Goal: Task Accomplishment & Management: Manage account settings

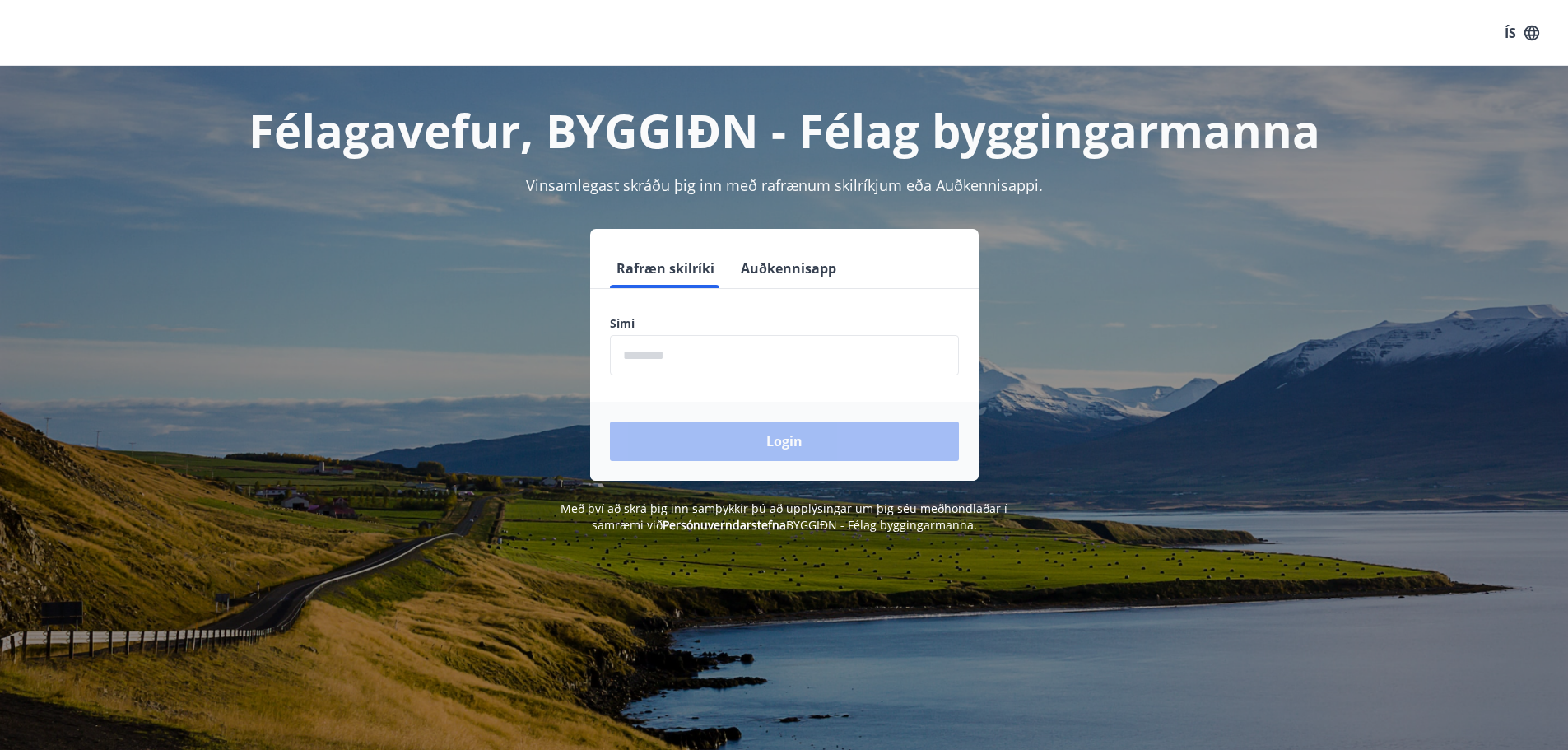
click at [695, 355] on input "phone" at bounding box center [784, 355] width 349 height 40
click at [717, 361] on input "phone" at bounding box center [784, 355] width 349 height 40
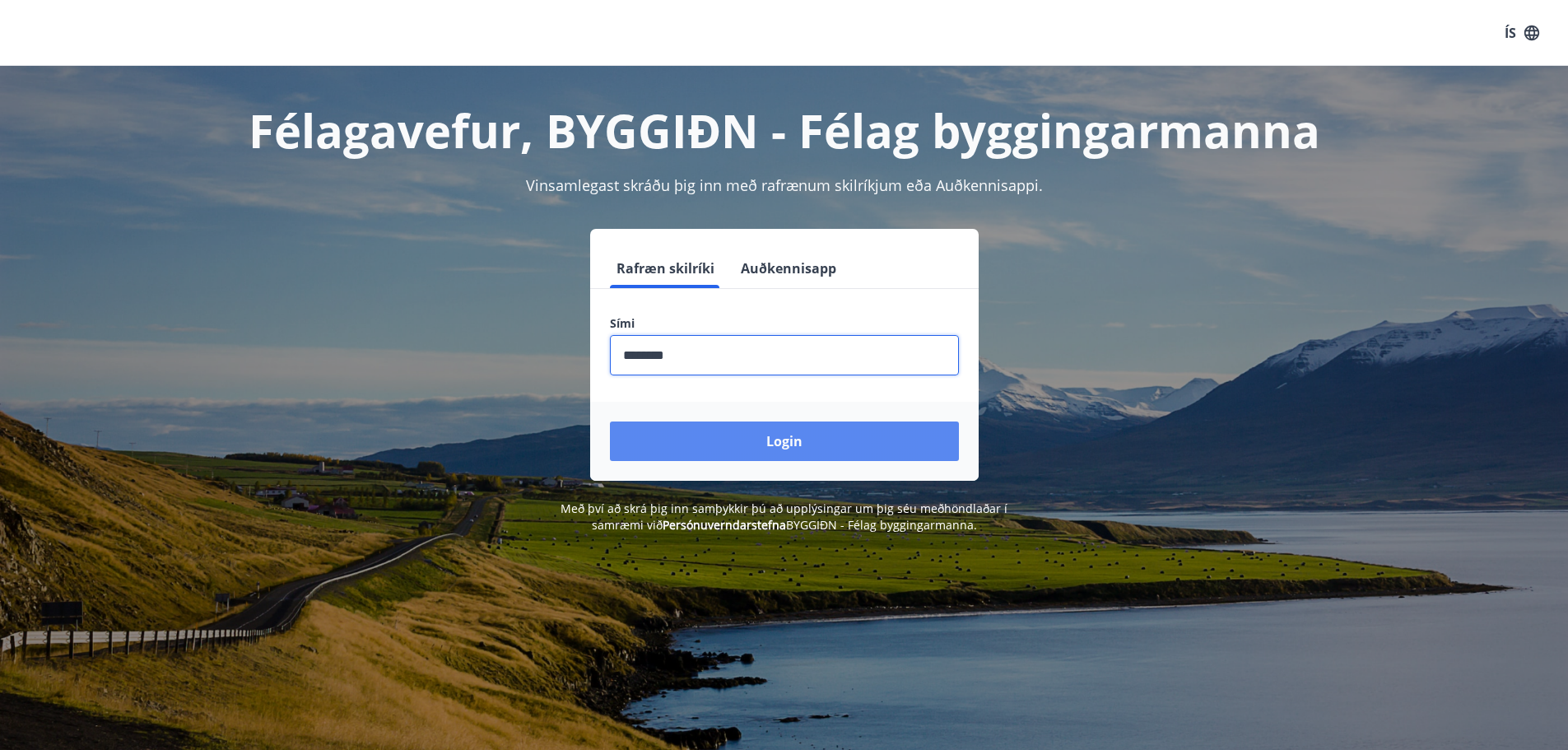
type input "********"
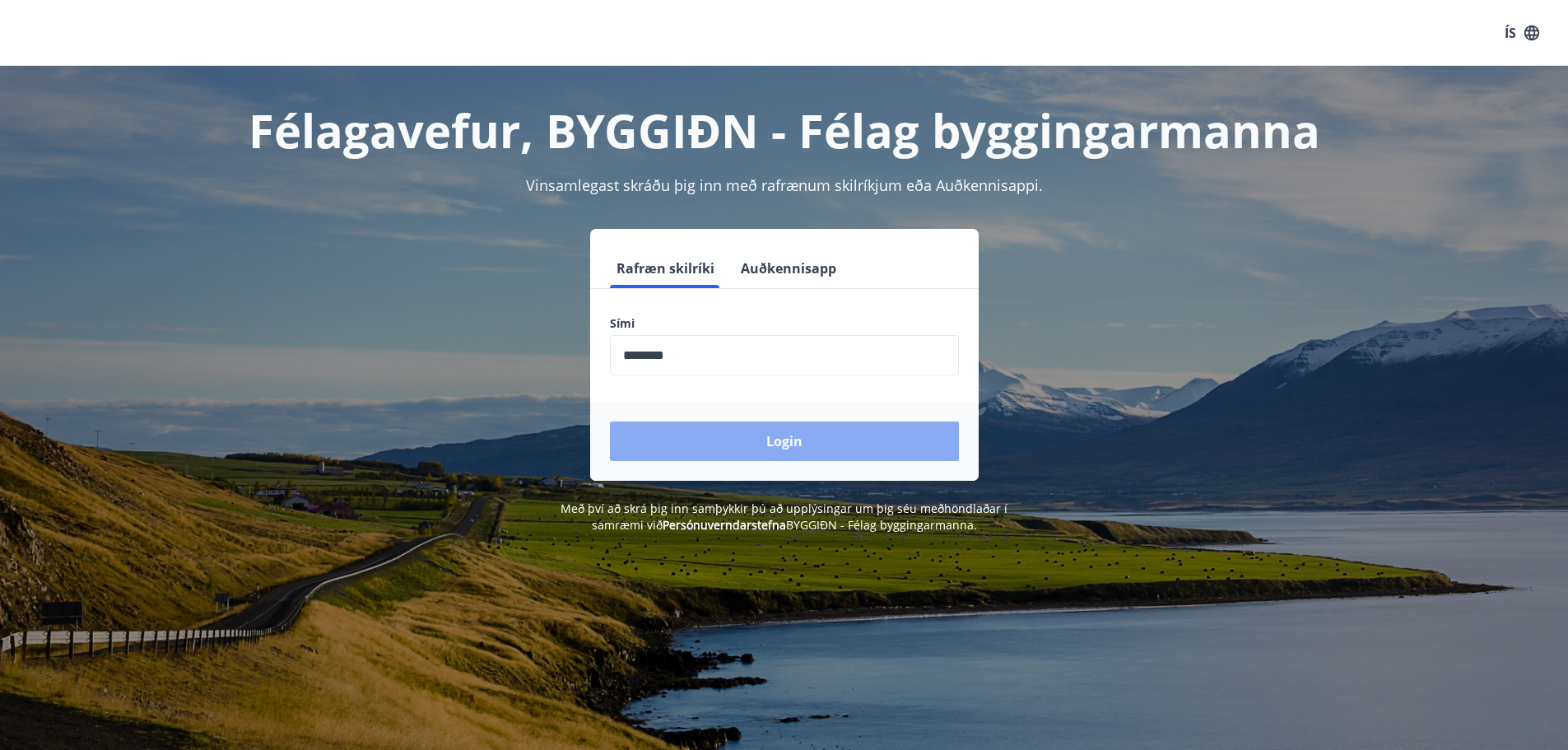
click at [783, 434] on button "Login" at bounding box center [784, 440] width 349 height 39
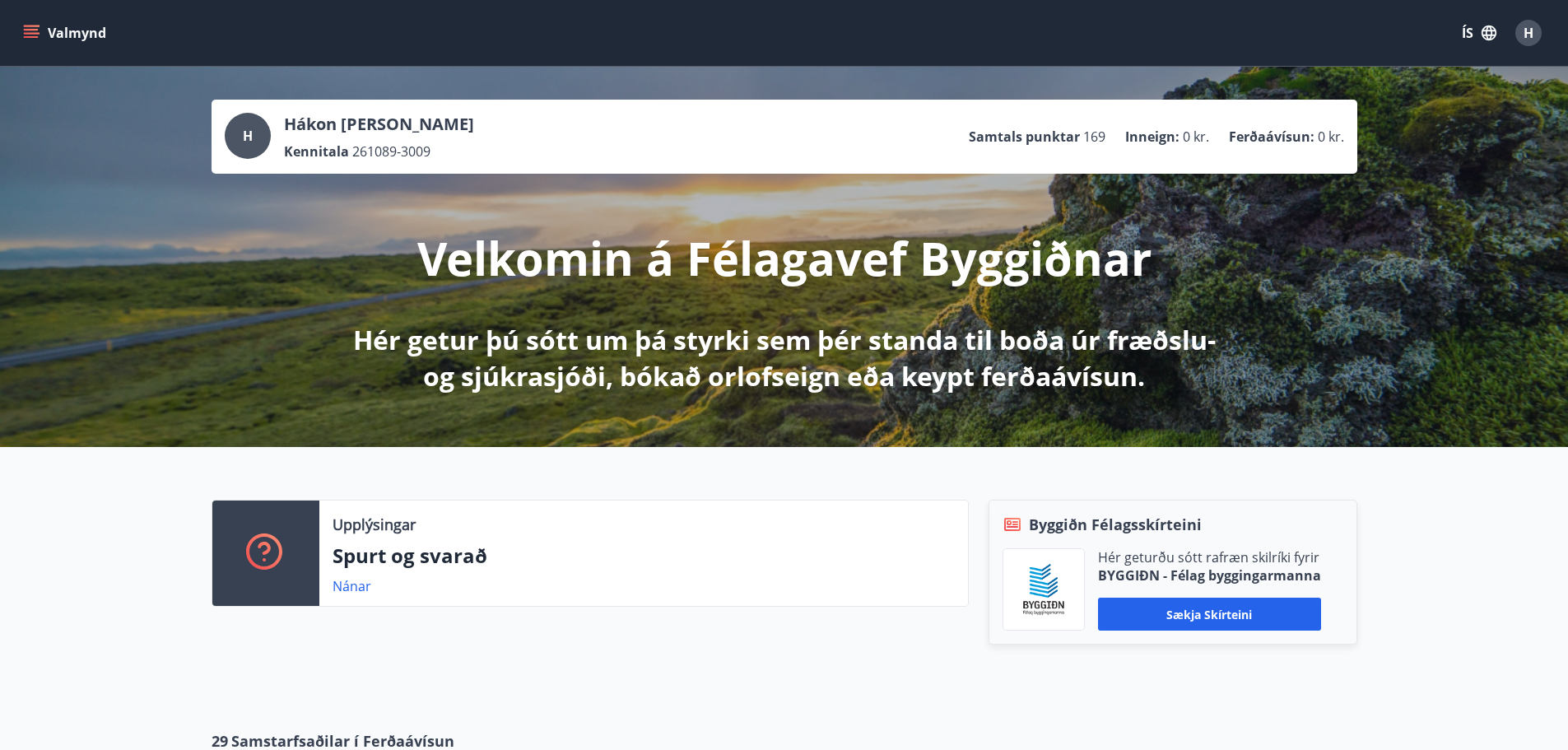
click at [58, 32] on button "Valmynd" at bounding box center [66, 33] width 93 height 30
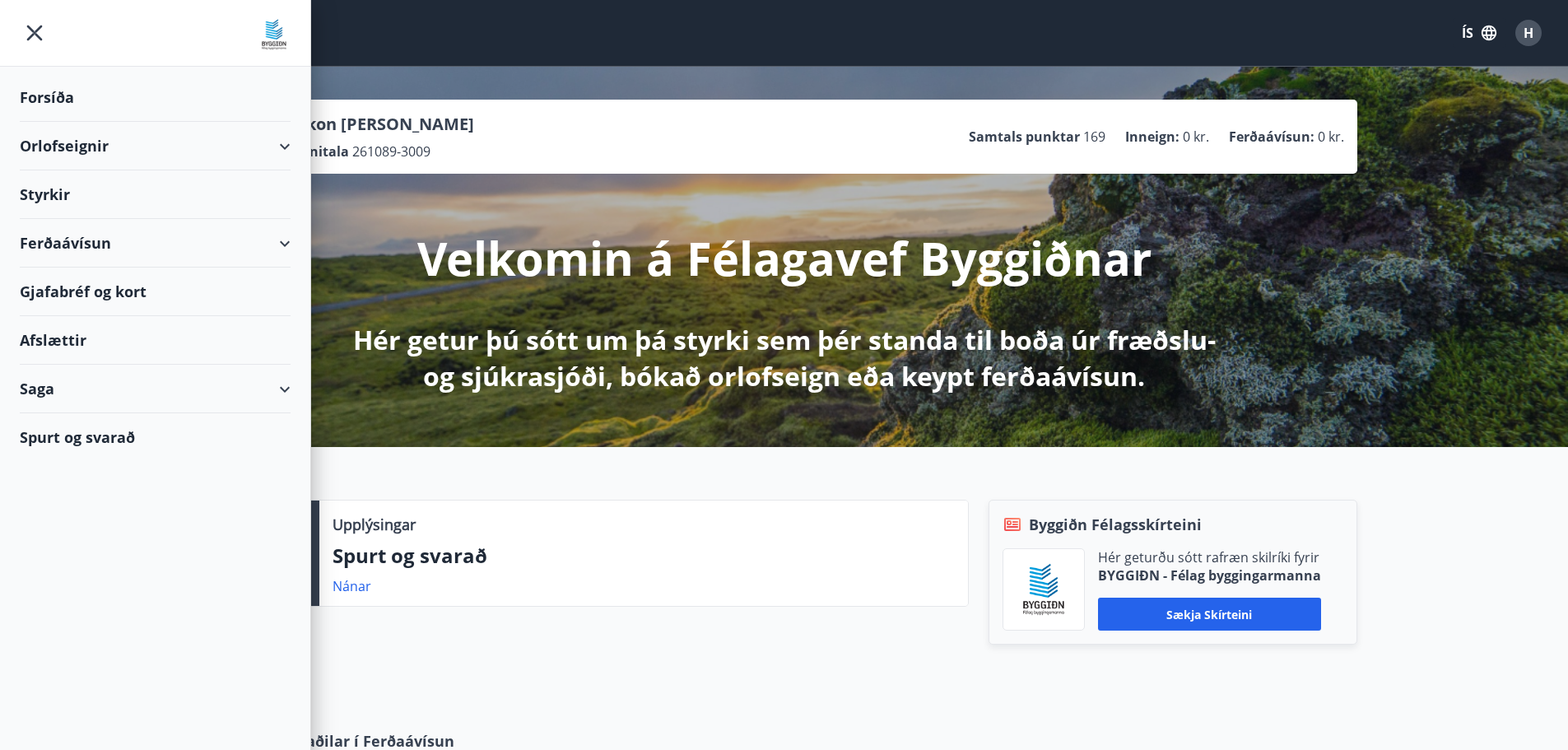
click at [87, 122] on div "Styrkir" at bounding box center [155, 97] width 270 height 49
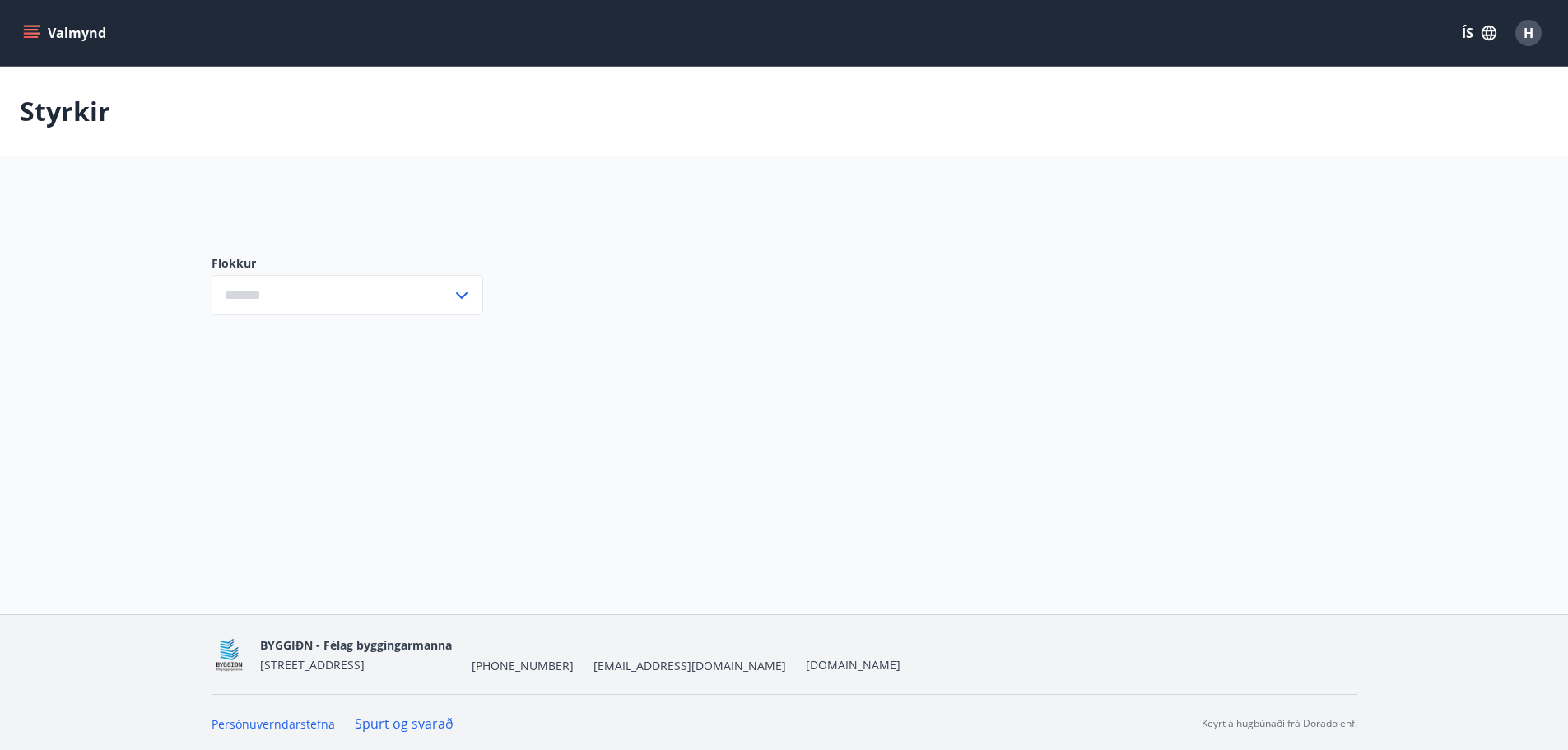
type input "***"
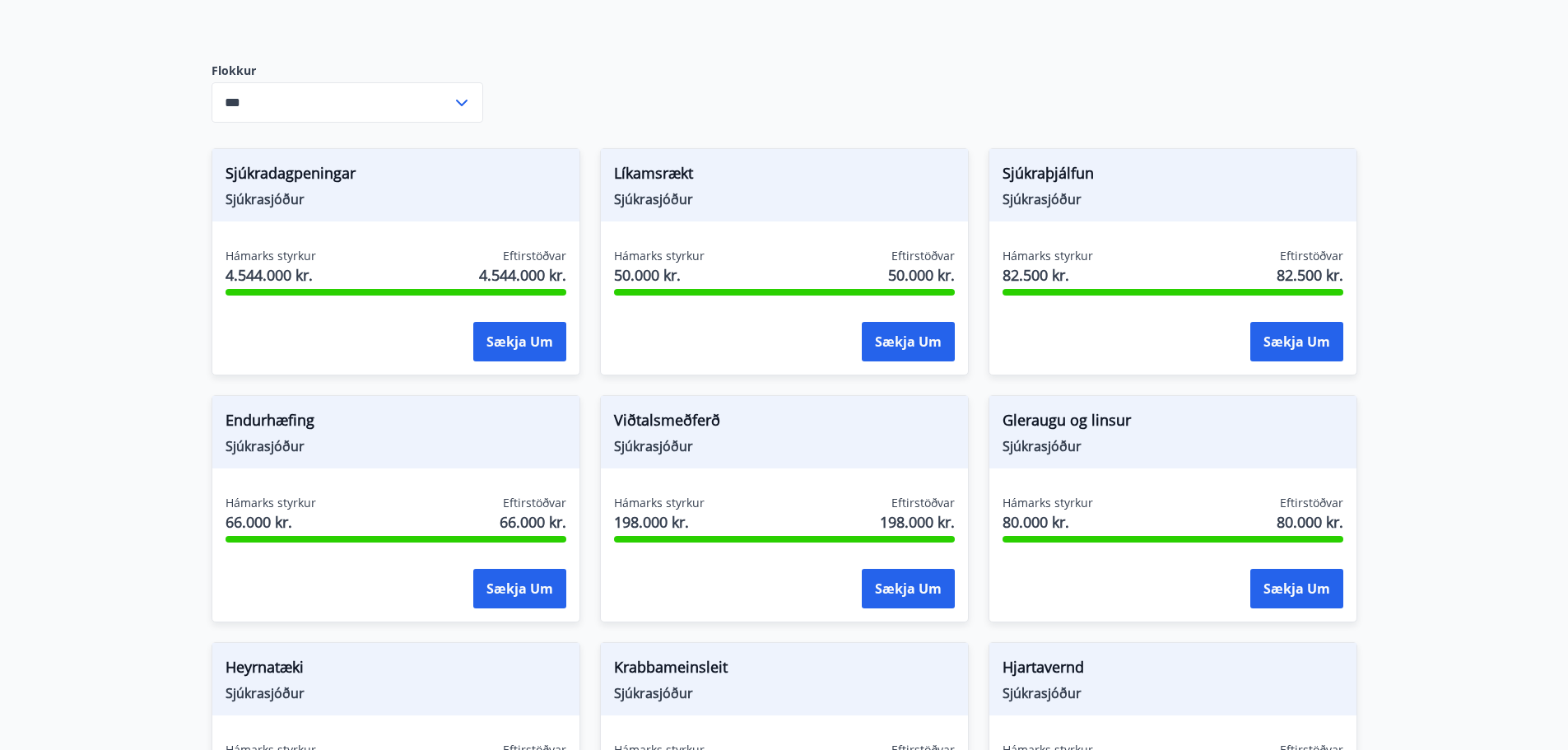
scroll to position [659, 0]
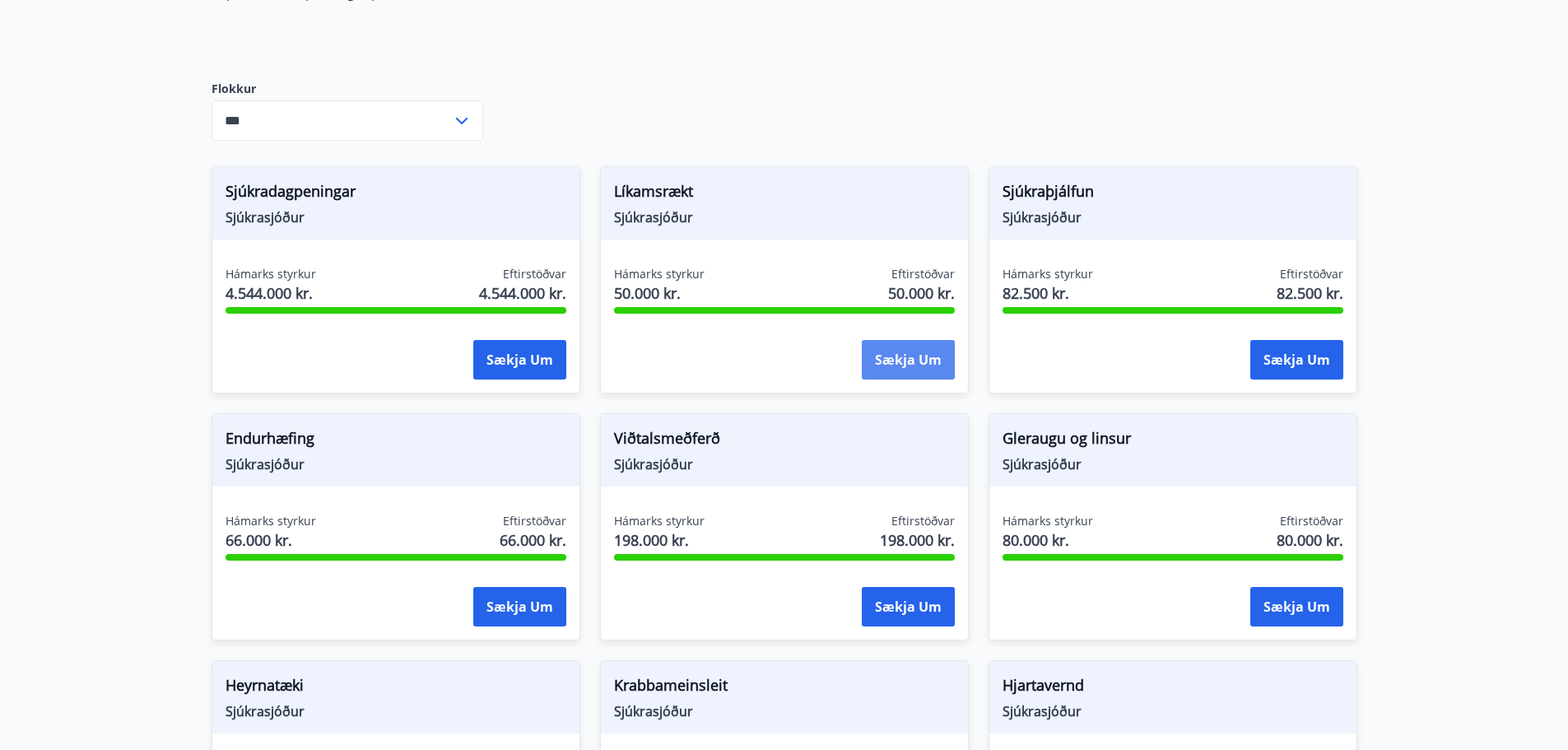
click at [920, 369] on button "Sækja um" at bounding box center [908, 360] width 93 height 39
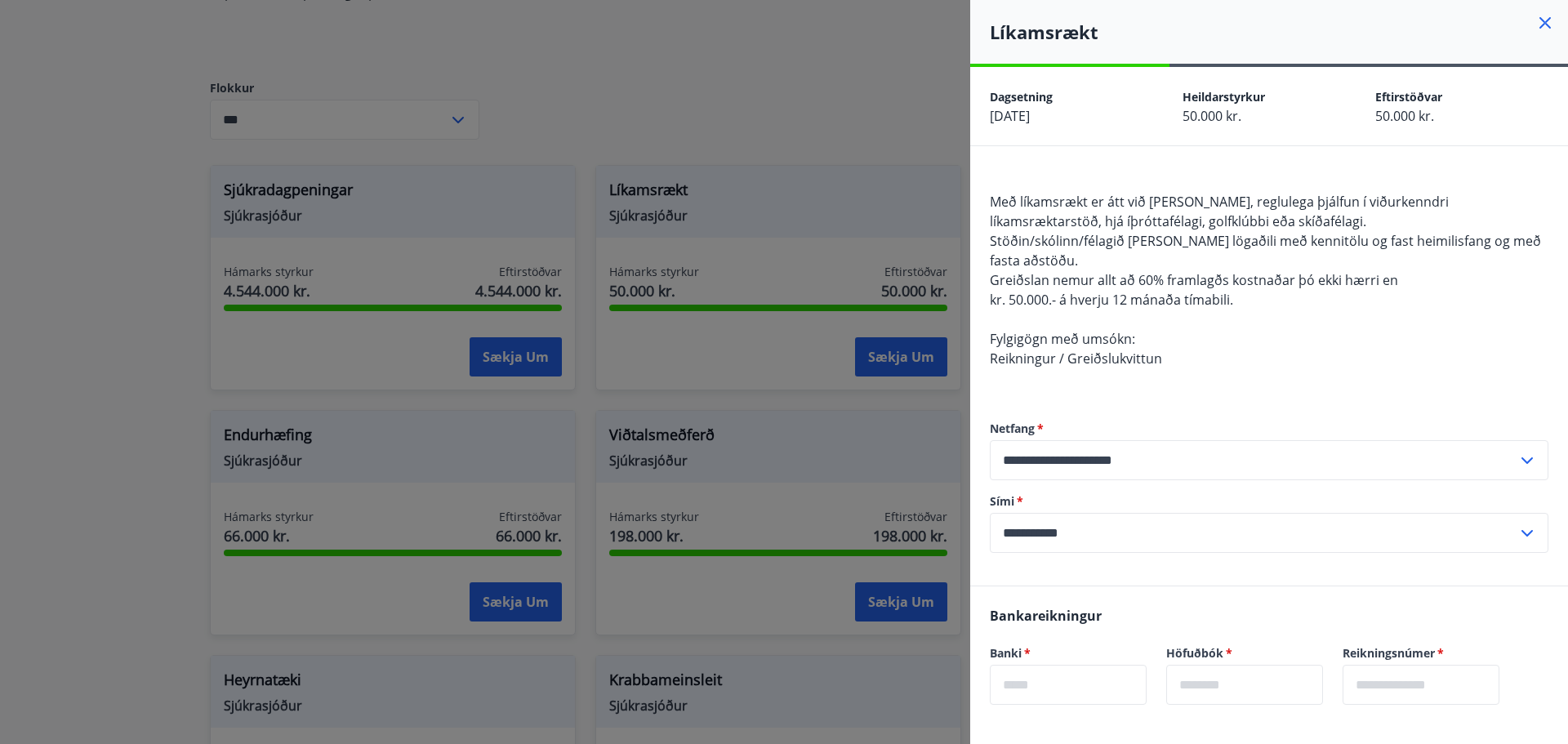
click at [719, 86] on div at bounding box center [784, 372] width 1568 height 744
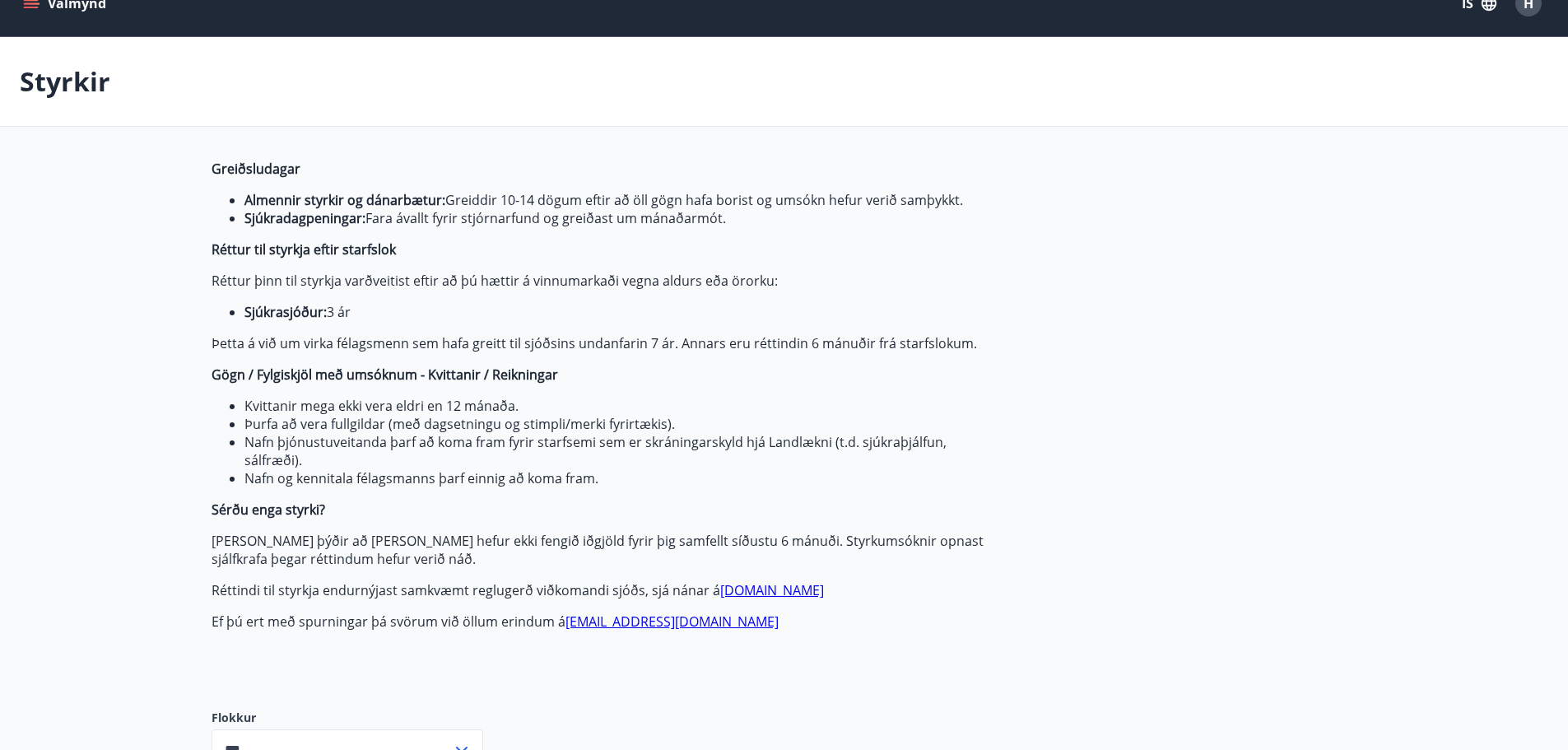
scroll to position [0, 0]
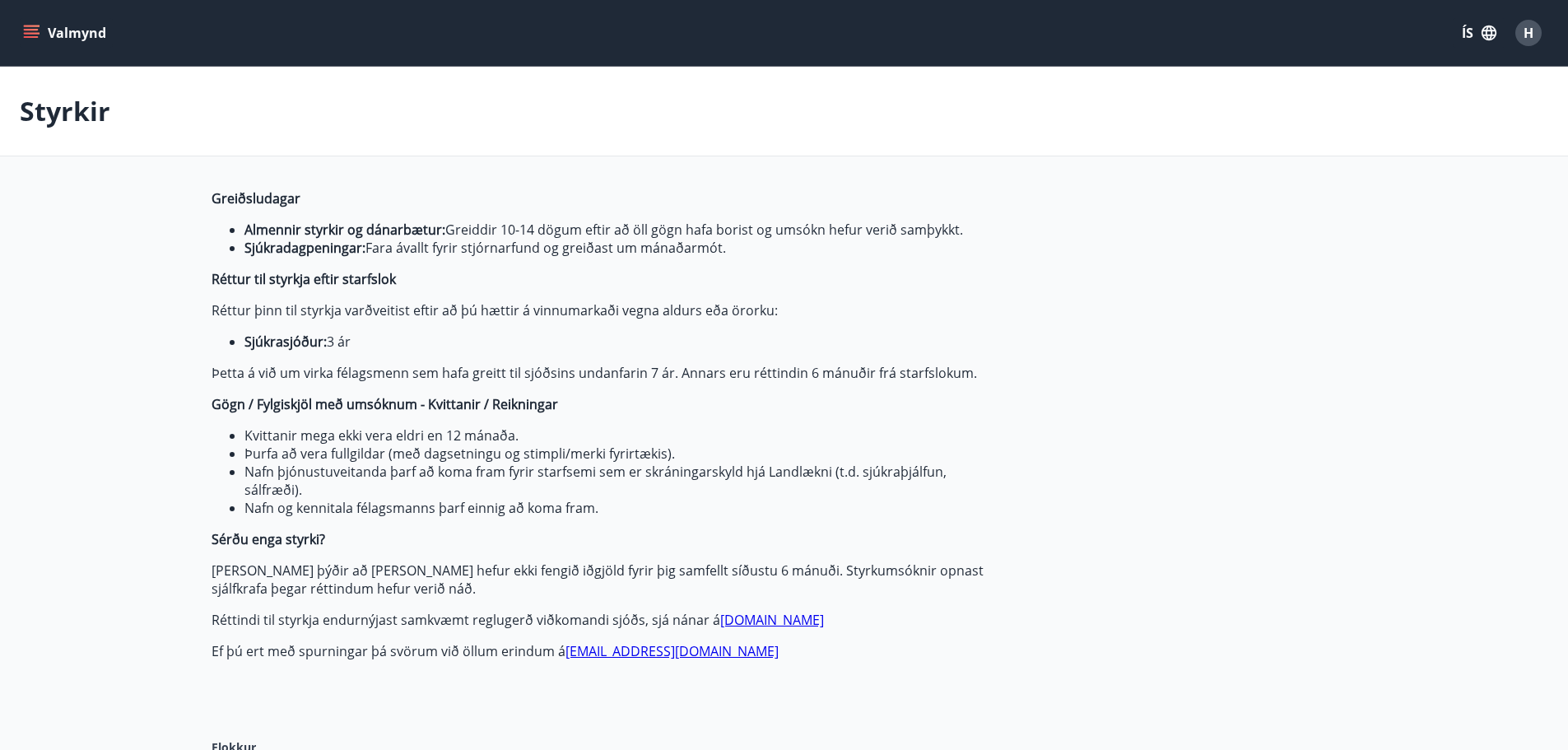
click at [39, 34] on button "Valmynd" at bounding box center [66, 33] width 93 height 30
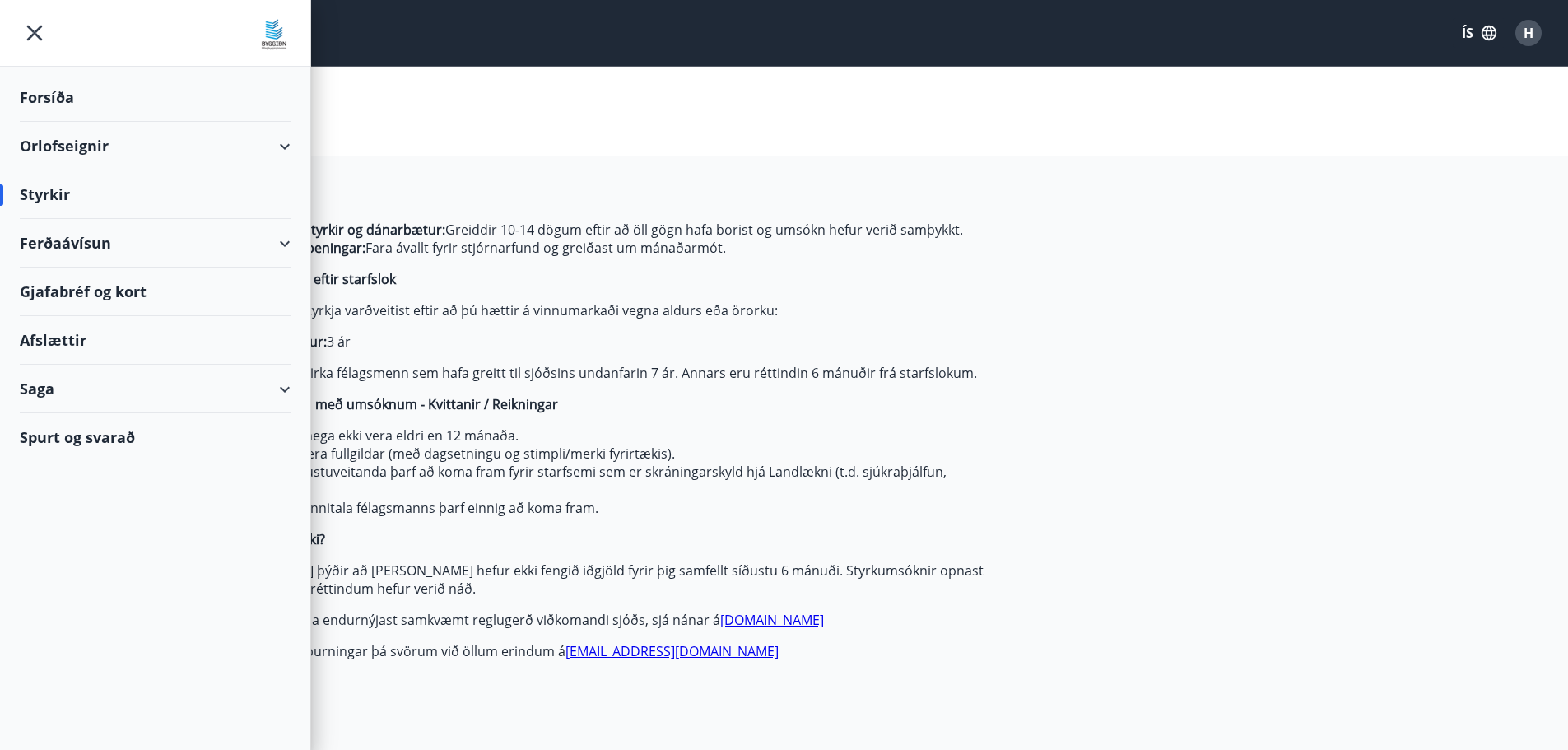
click at [86, 97] on div "Forsíða" at bounding box center [155, 97] width 270 height 49
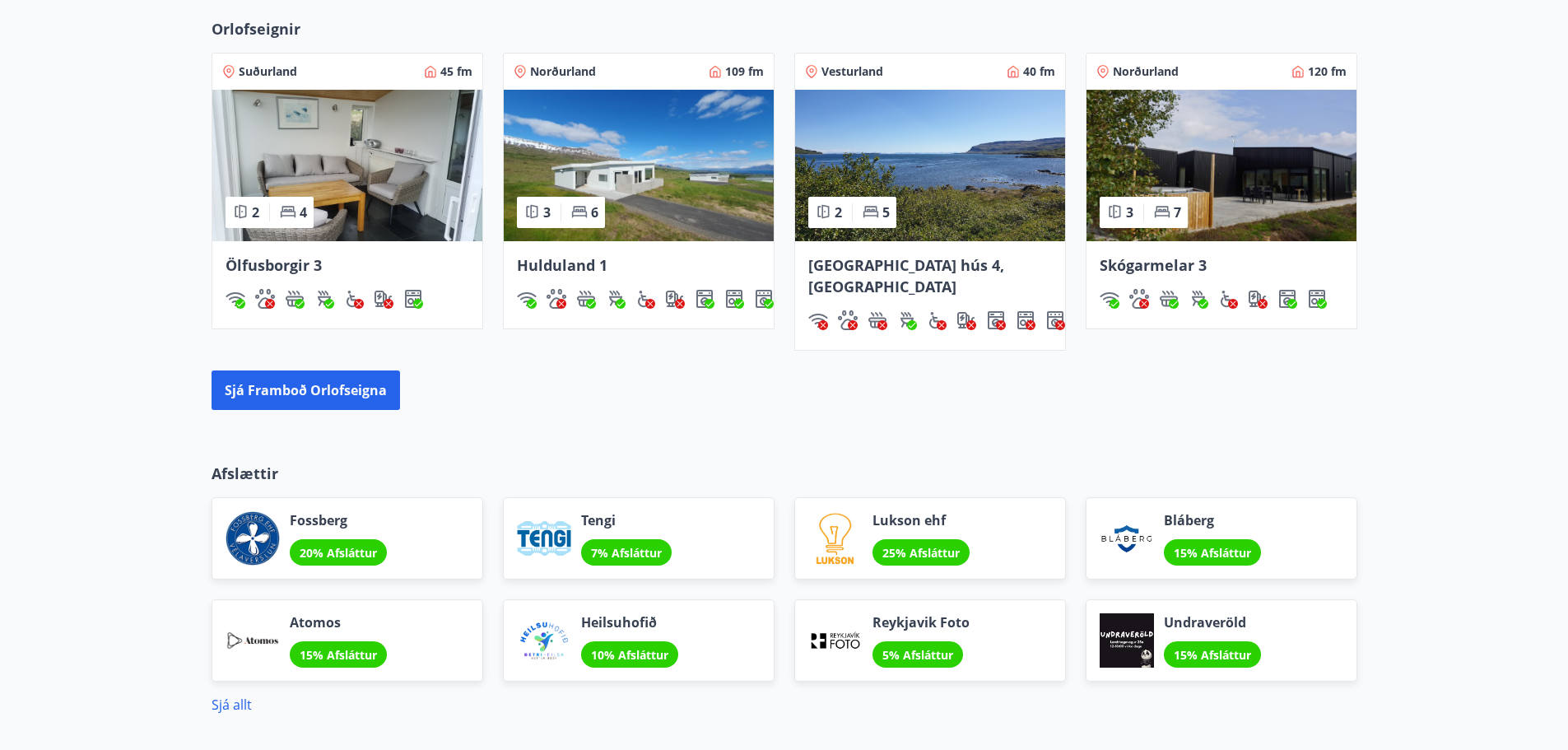
scroll to position [1178, 0]
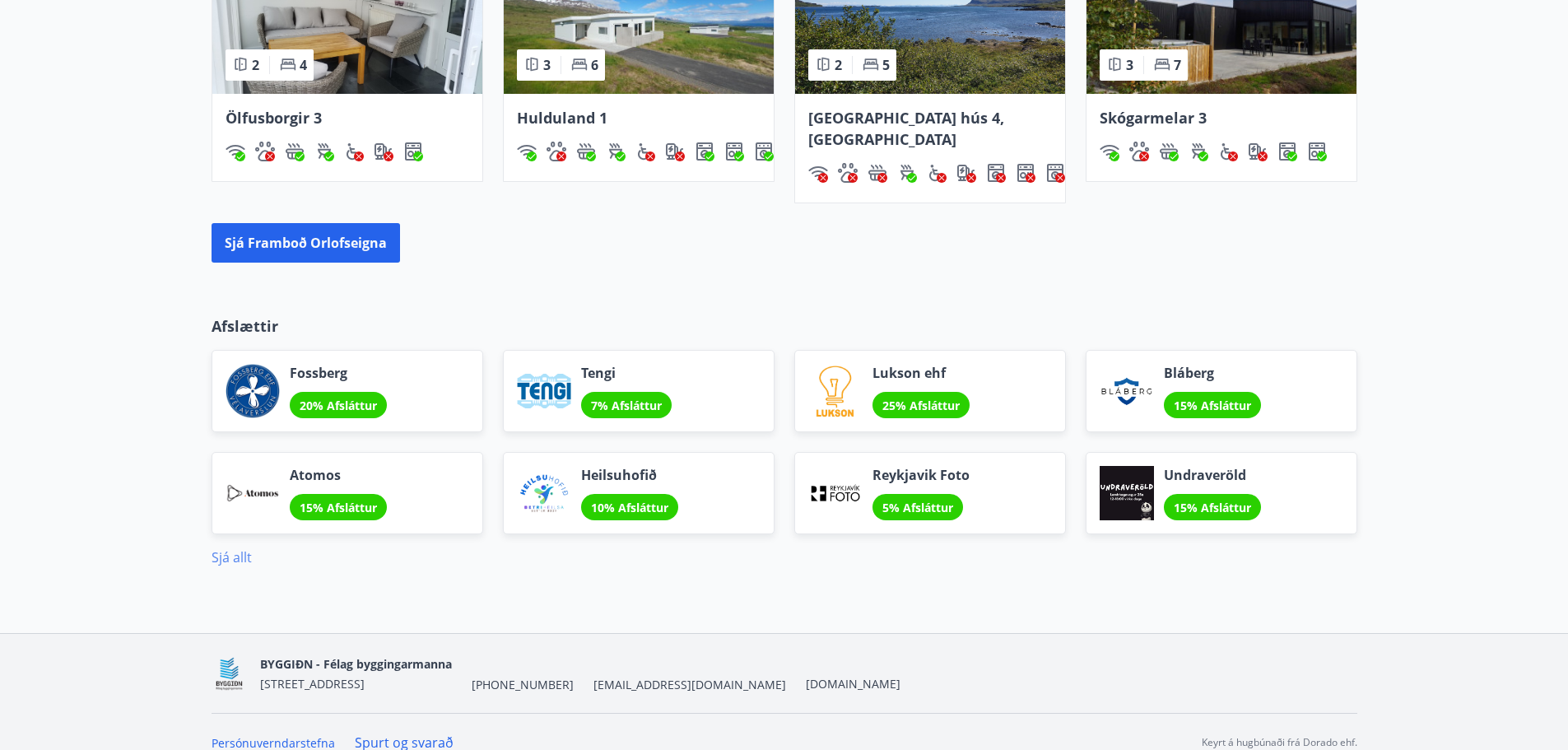
click at [226, 549] on link "Sjá allt" at bounding box center [232, 557] width 40 height 18
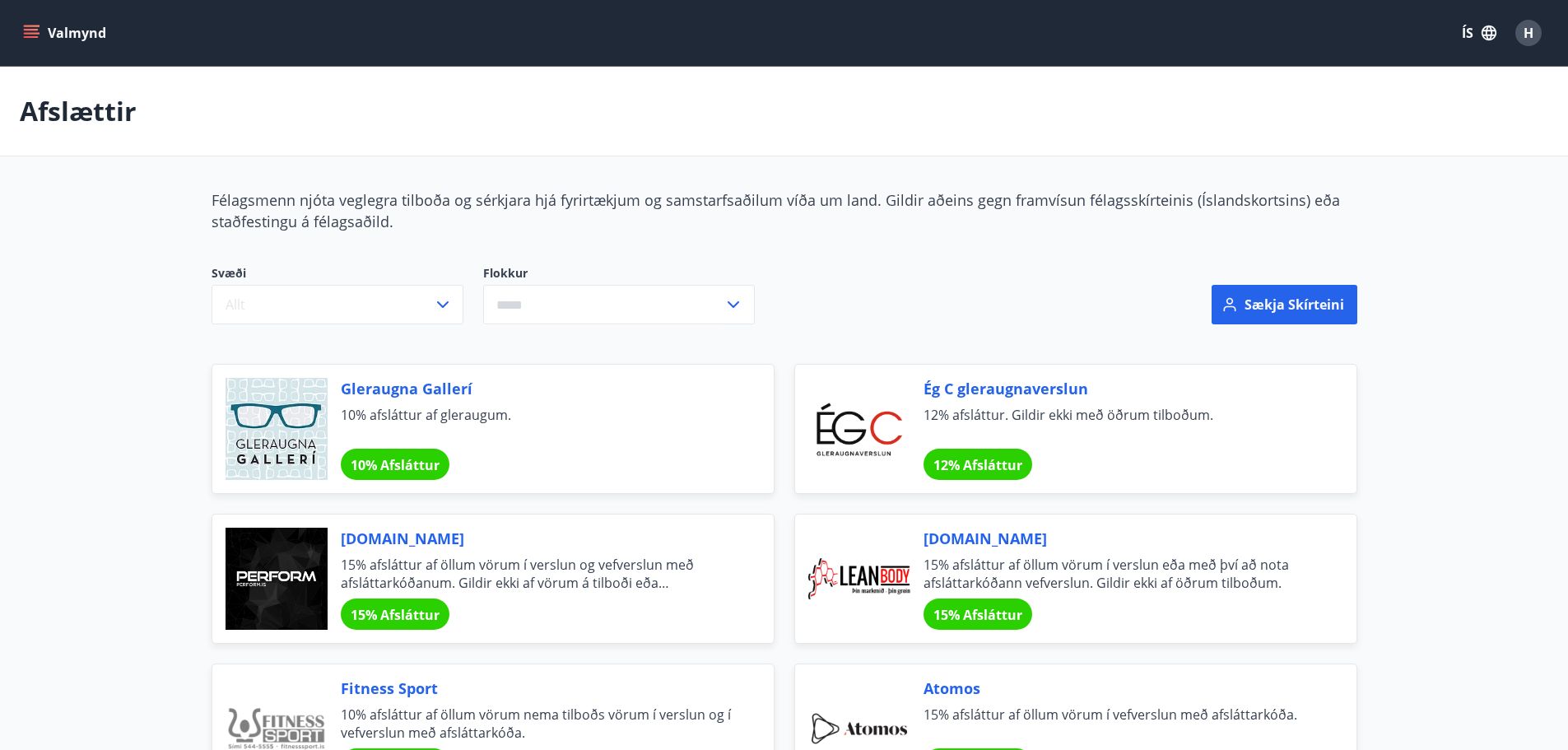
click at [37, 37] on icon "menu" at bounding box center [31, 37] width 14 height 2
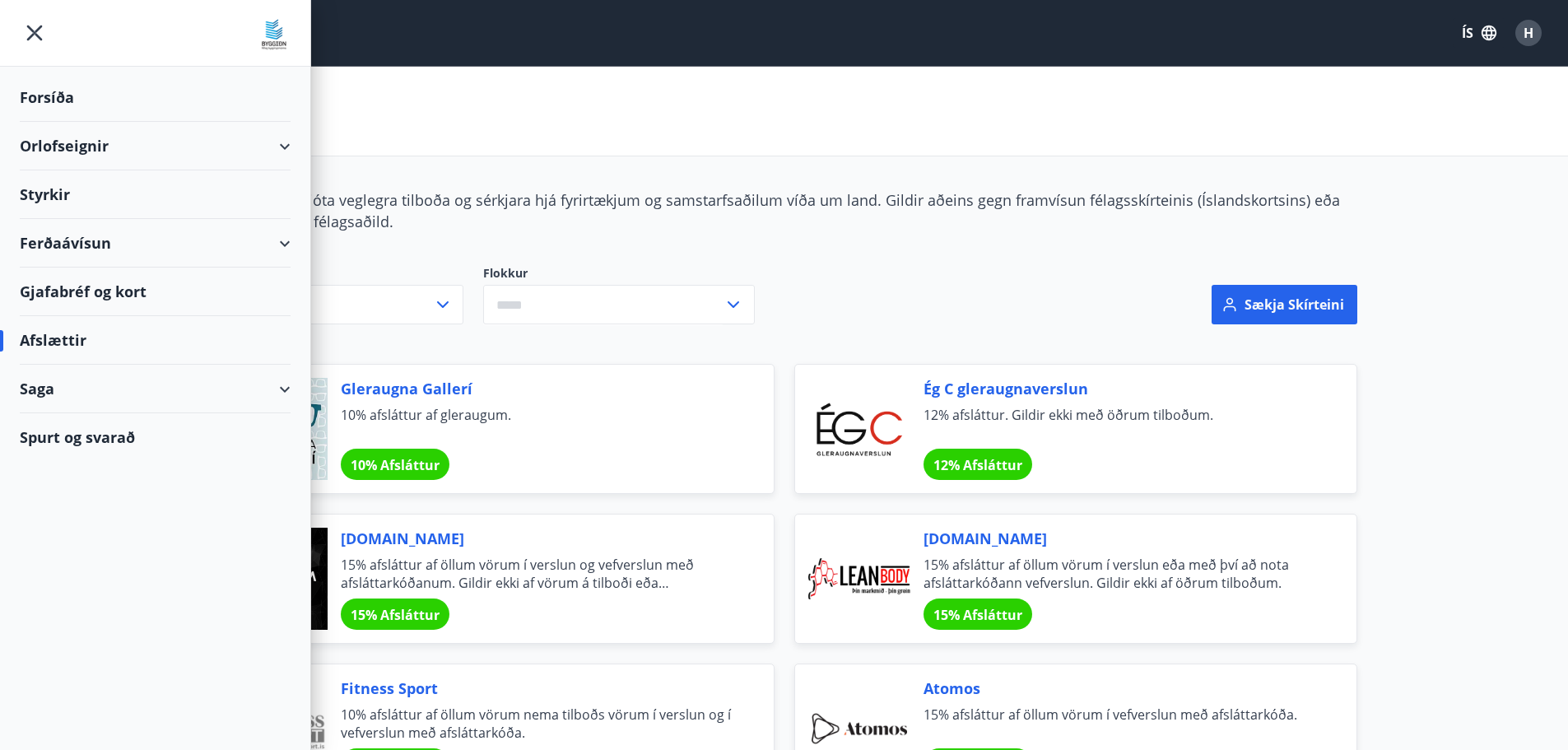
click at [145, 390] on div "Saga" at bounding box center [155, 388] width 270 height 49
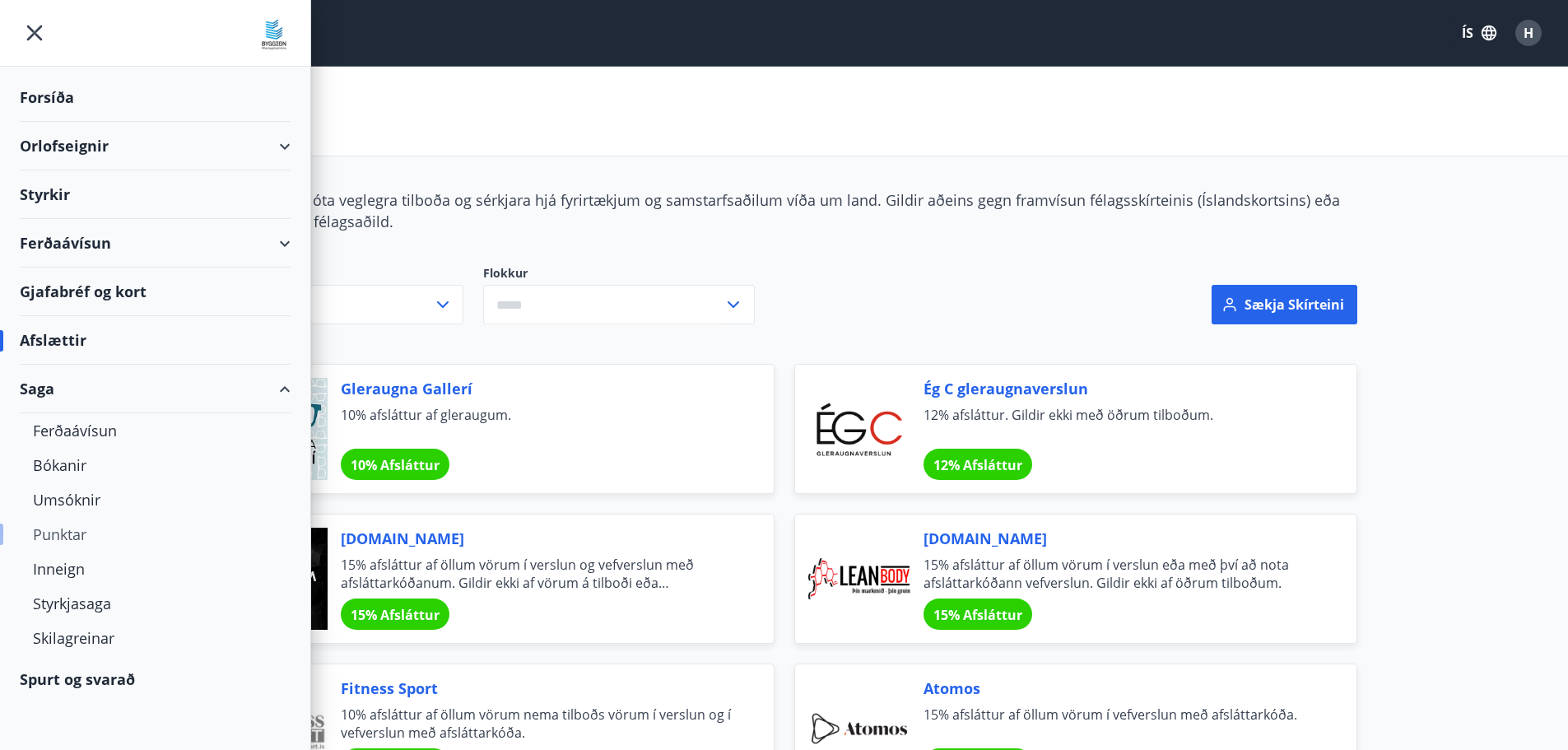
click at [69, 534] on div "Punktar" at bounding box center [154, 534] width 245 height 35
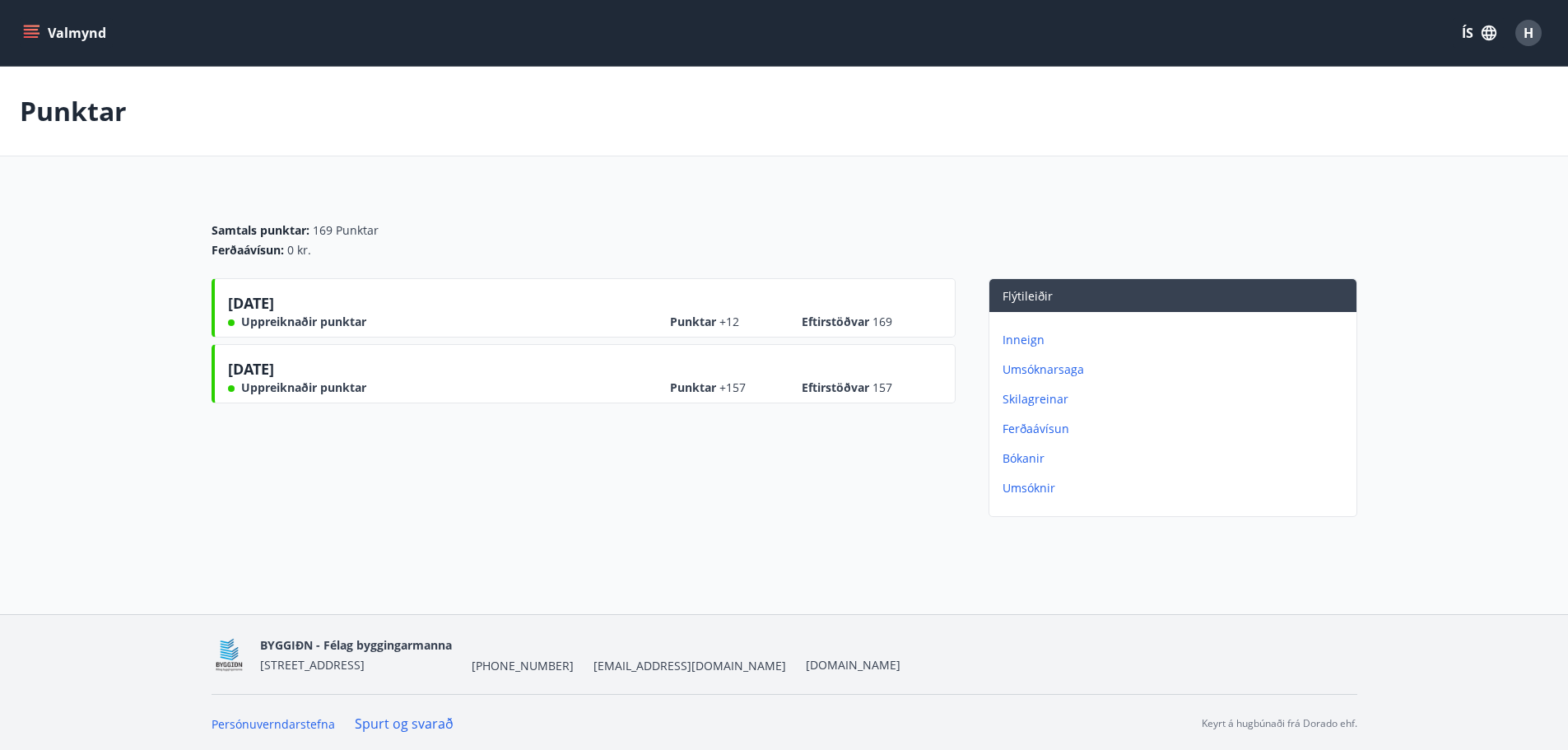
click at [1027, 338] on p "Inneign" at bounding box center [1177, 340] width 347 height 16
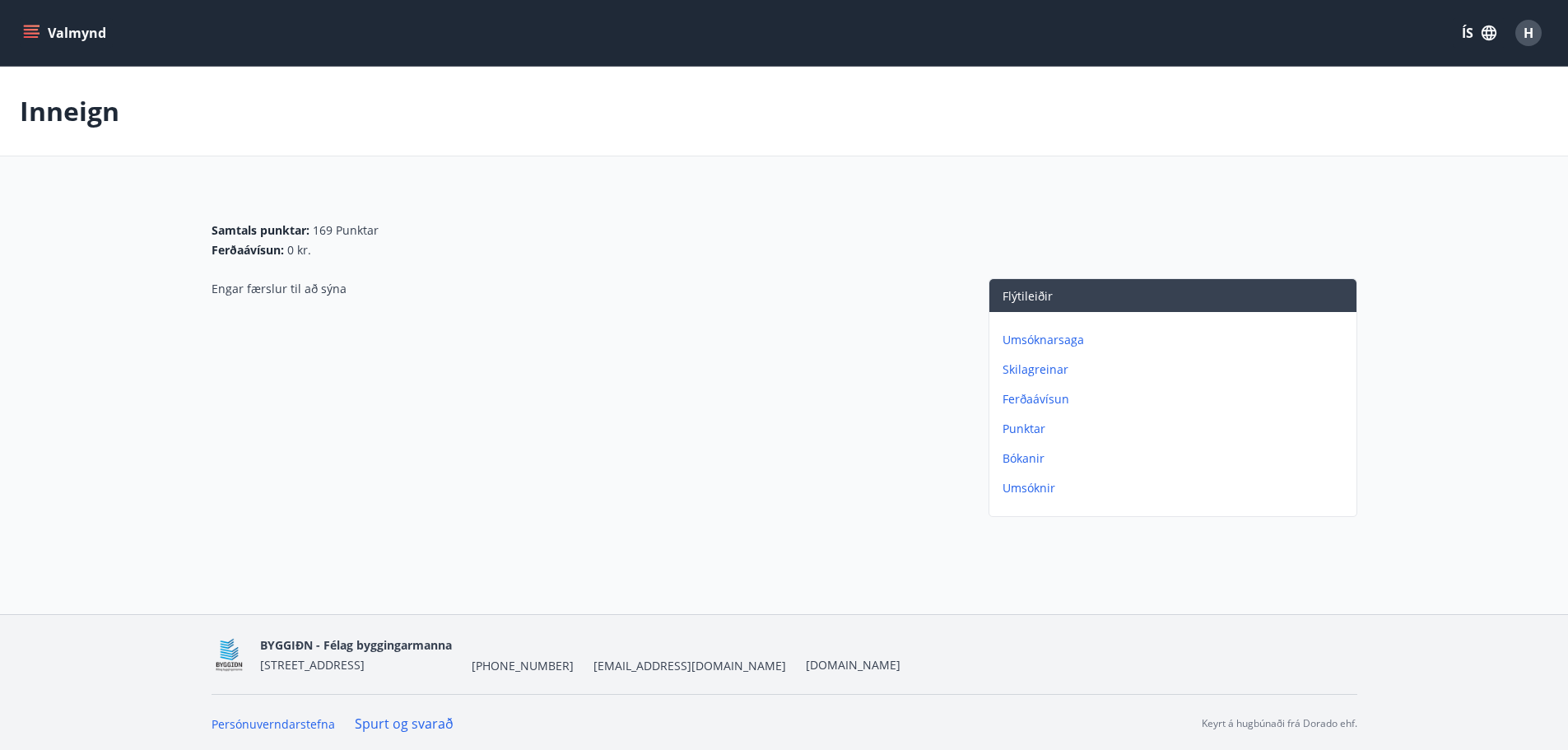
click at [1039, 369] on p "Skilagreinar" at bounding box center [1177, 369] width 347 height 16
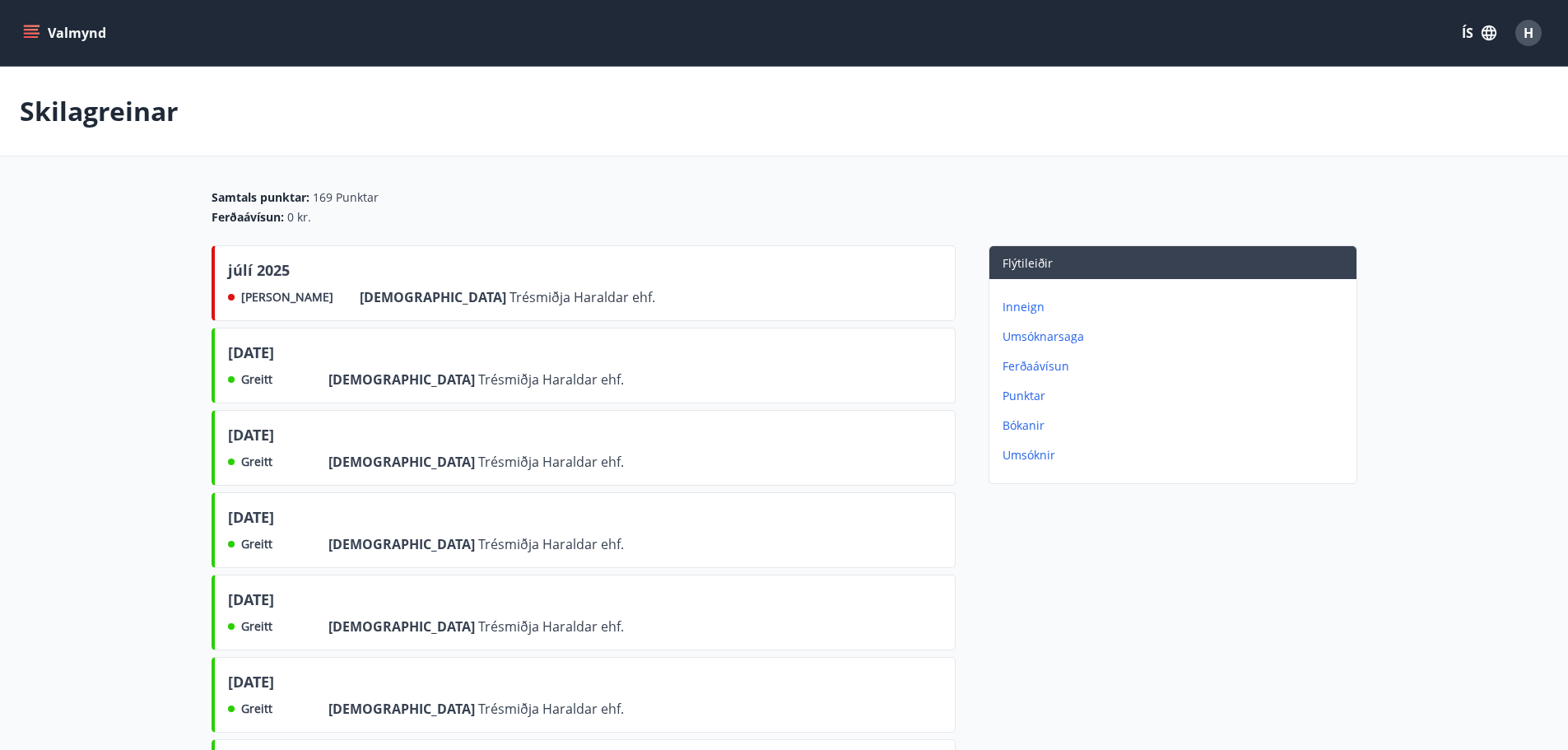
click at [59, 29] on button "Valmynd" at bounding box center [66, 33] width 93 height 30
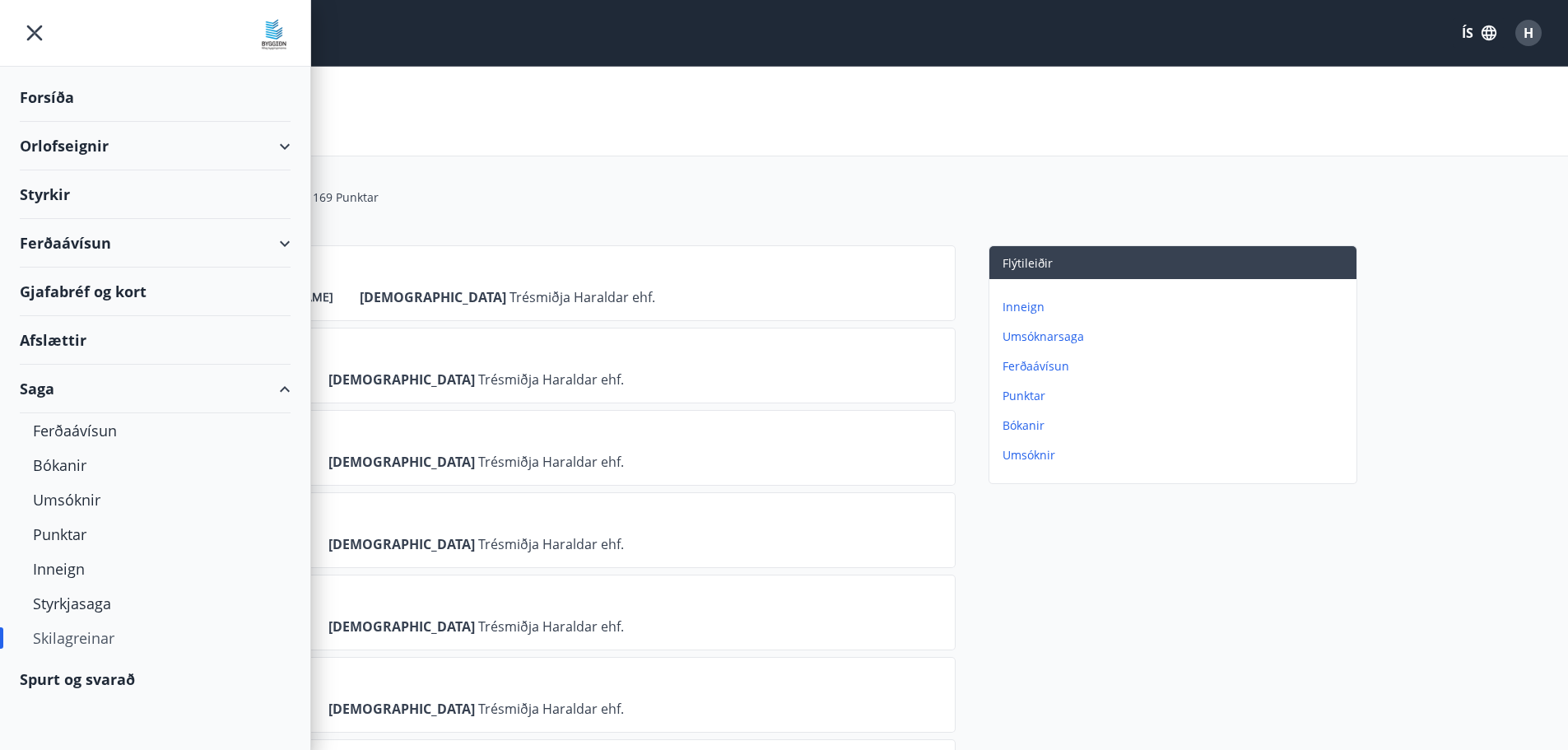
click at [123, 293] on div "Gjafabréf og kort" at bounding box center [155, 292] width 270 height 49
click at [1529, 36] on span "H" at bounding box center [1529, 33] width 10 height 18
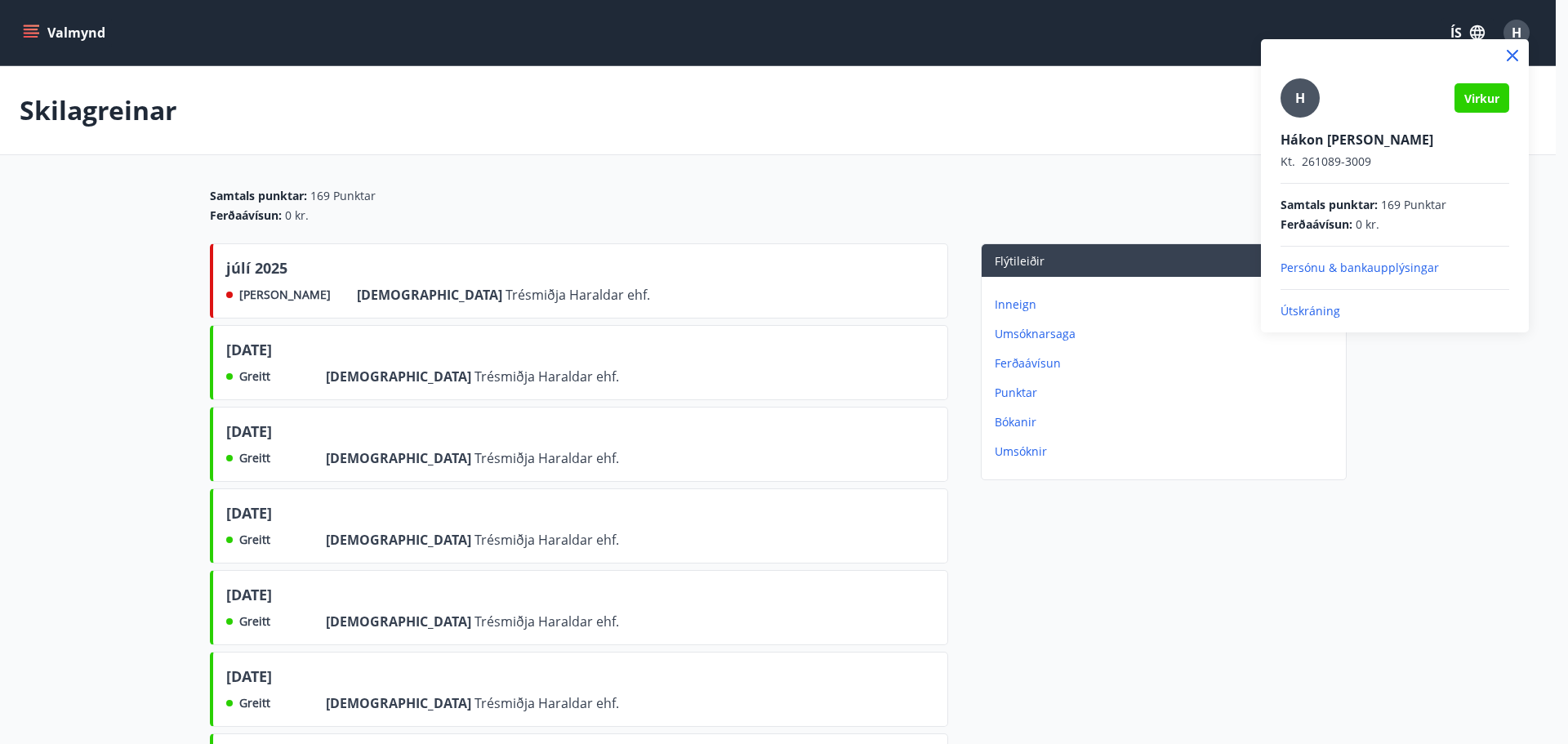
click at [1341, 267] on p "Persónu & bankaupplýsingar" at bounding box center [1395, 267] width 228 height 16
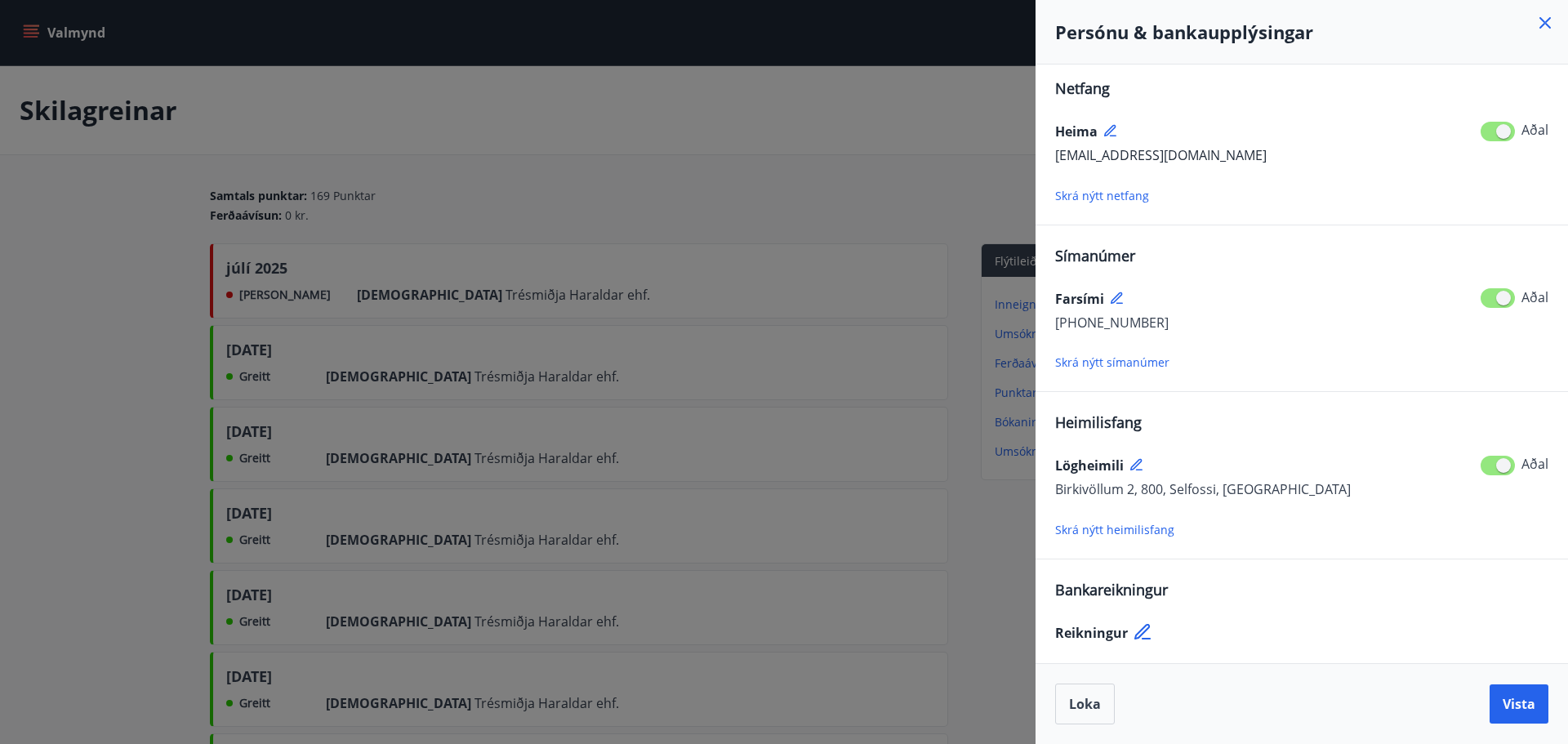
scroll to position [9, 0]
click at [1543, 25] on icon at bounding box center [1545, 23] width 11 height 11
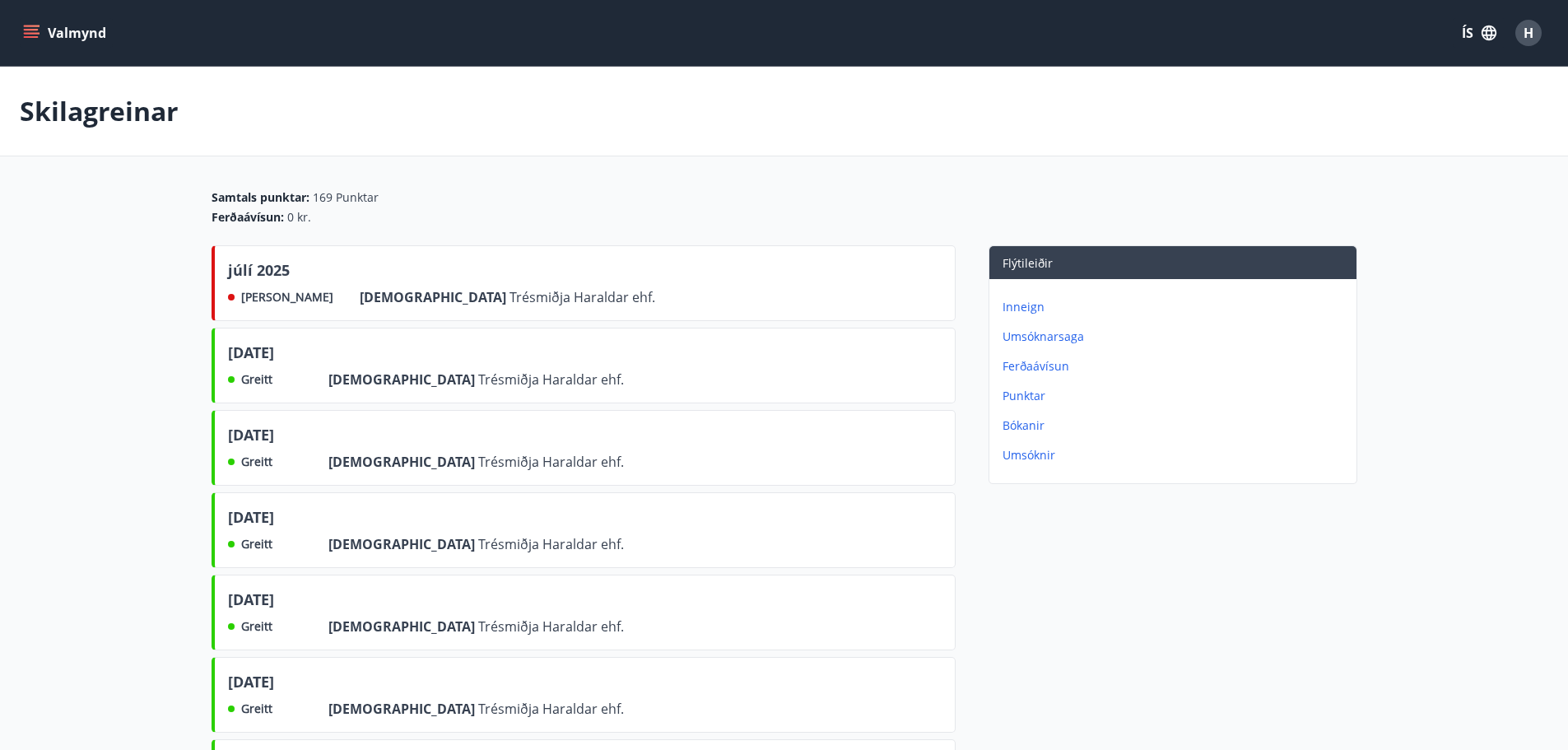
click at [1540, 31] on div "H" at bounding box center [1528, 33] width 26 height 26
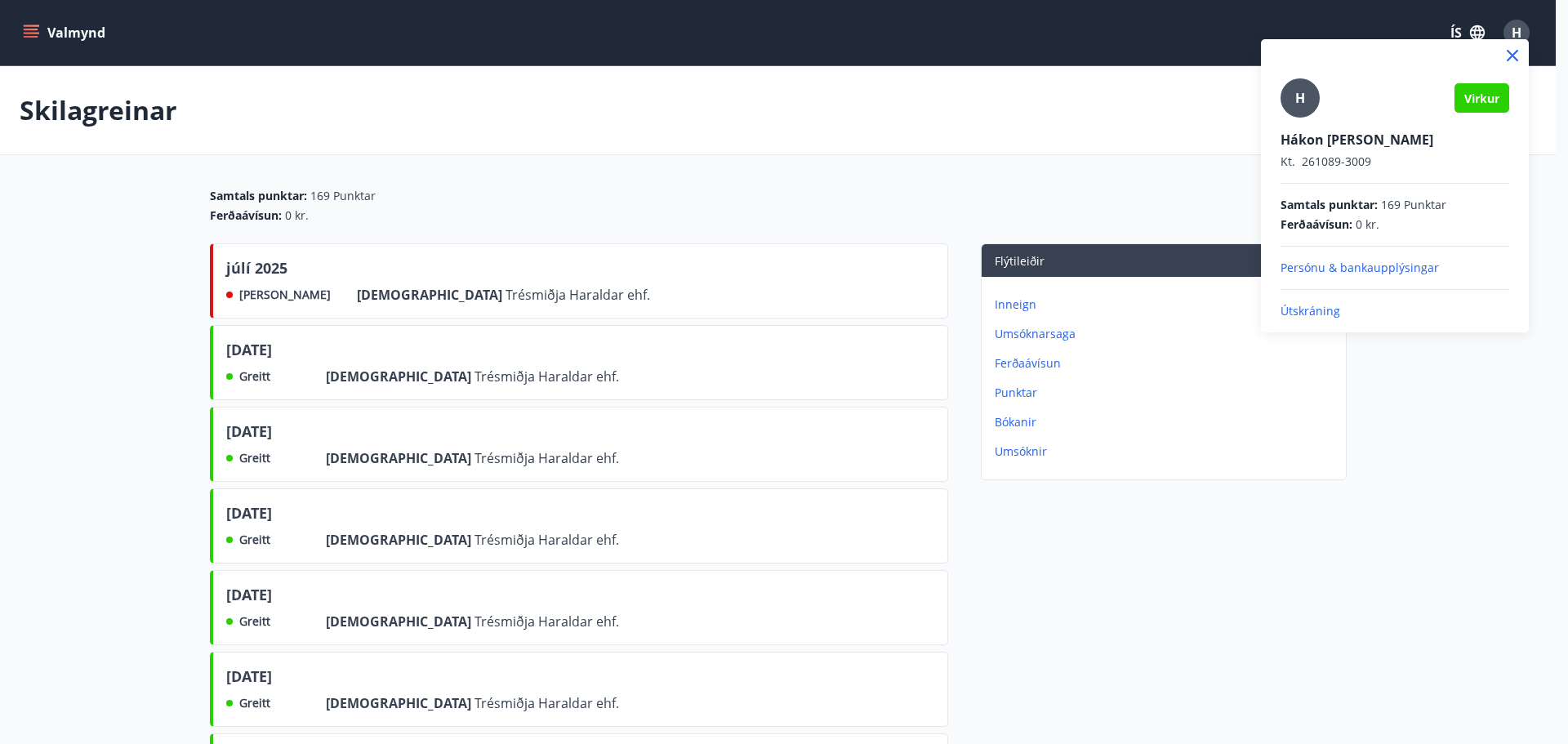
click at [1329, 312] on p "Útskráning" at bounding box center [1395, 310] width 228 height 16
